Goal: Task Accomplishment & Management: Complete application form

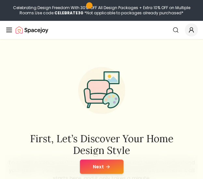
click at [114, 168] on button "Next" at bounding box center [102, 167] width 44 height 14
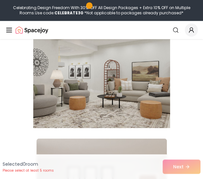
click at [115, 109] on img at bounding box center [101, 76] width 137 height 110
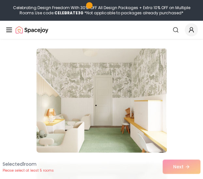
scroll to position [453, 0]
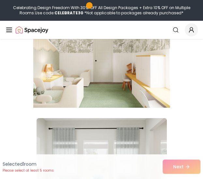
click at [120, 84] on img at bounding box center [101, 56] width 137 height 110
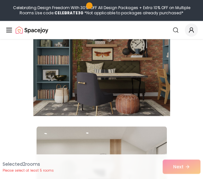
click at [120, 85] on img at bounding box center [101, 64] width 137 height 110
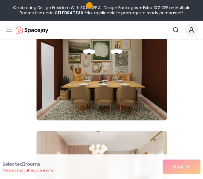
scroll to position [1152, 0]
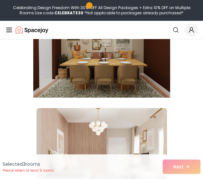
click at [119, 87] on img at bounding box center [101, 46] width 137 height 110
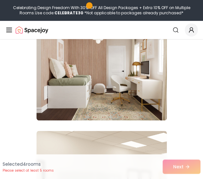
scroll to position [1245, 0]
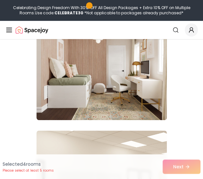
click at [119, 87] on img at bounding box center [102, 68] width 131 height 104
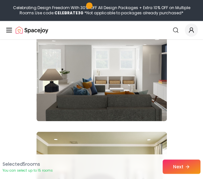
scroll to position [1474, 0]
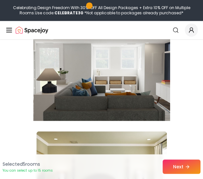
click at [119, 98] on img at bounding box center [101, 69] width 137 height 110
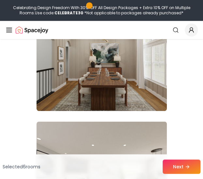
scroll to position [1951, 0]
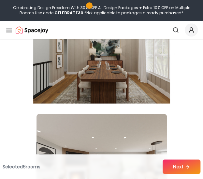
click at [110, 95] on img at bounding box center [101, 52] width 137 height 110
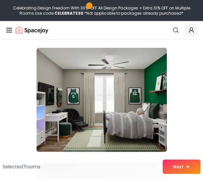
scroll to position [2137, 0]
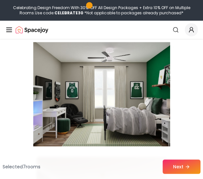
click at [110, 102] on img at bounding box center [101, 95] width 137 height 110
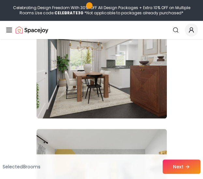
click at [110, 102] on img at bounding box center [102, 66] width 131 height 104
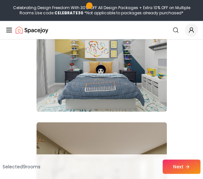
click at [110, 102] on img at bounding box center [102, 60] width 131 height 104
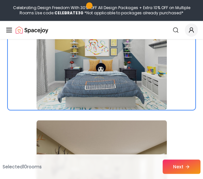
scroll to position [2625, 0]
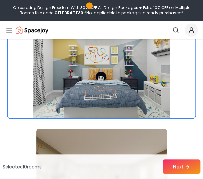
click at [85, 104] on img at bounding box center [101, 66] width 137 height 110
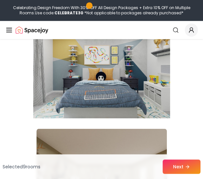
scroll to position [2715, 0]
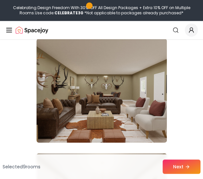
click at [85, 104] on img at bounding box center [102, 91] width 131 height 104
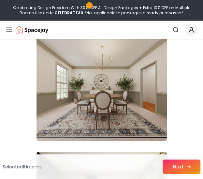
click at [176, 168] on button "Next" at bounding box center [182, 167] width 38 height 14
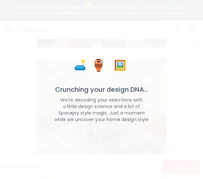
scroll to position [2852, 0]
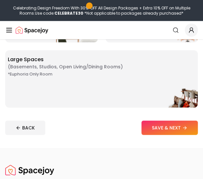
scroll to position [304, 0]
